Goal: Task Accomplishment & Management: Manage account settings

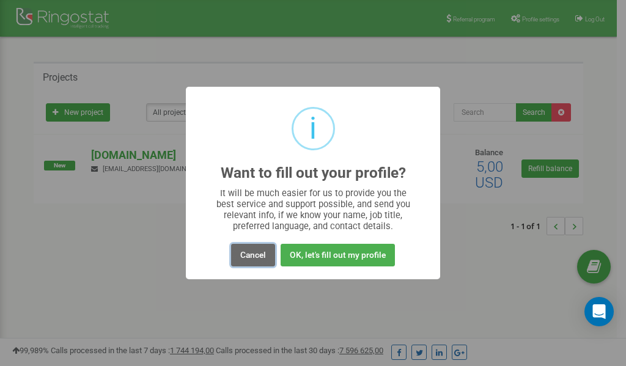
click at [255, 256] on button "Cancel" at bounding box center [253, 255] width 44 height 23
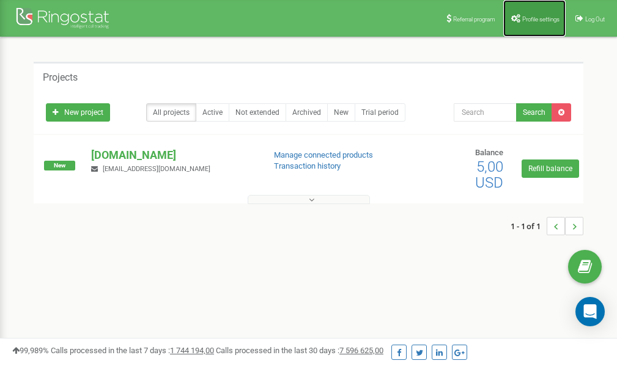
click at [528, 10] on link "Profile settings" at bounding box center [534, 18] width 62 height 37
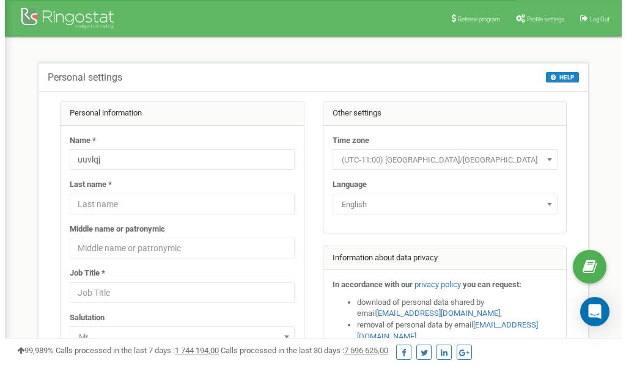
scroll to position [61, 0]
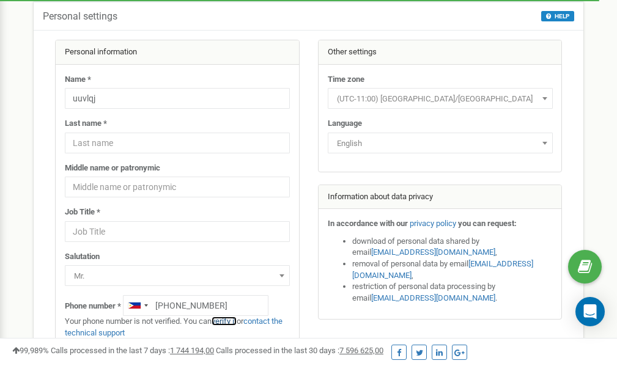
click at [229, 320] on link "verify it" at bounding box center [224, 321] width 25 height 9
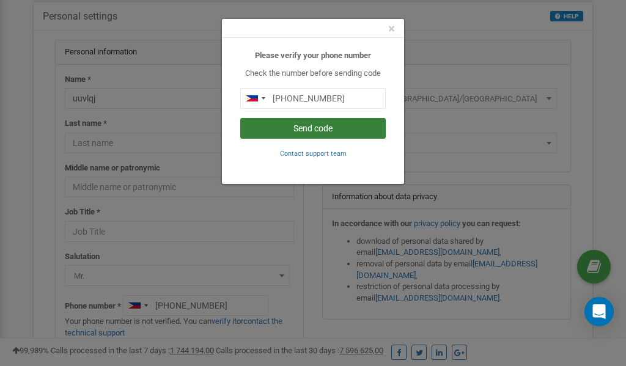
click at [314, 128] on button "Send code" at bounding box center [313, 128] width 146 height 21
